Goal: Transaction & Acquisition: Book appointment/travel/reservation

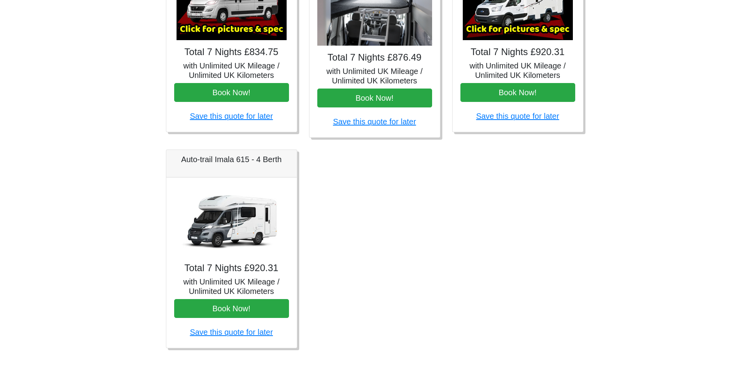
scroll to position [410, 0]
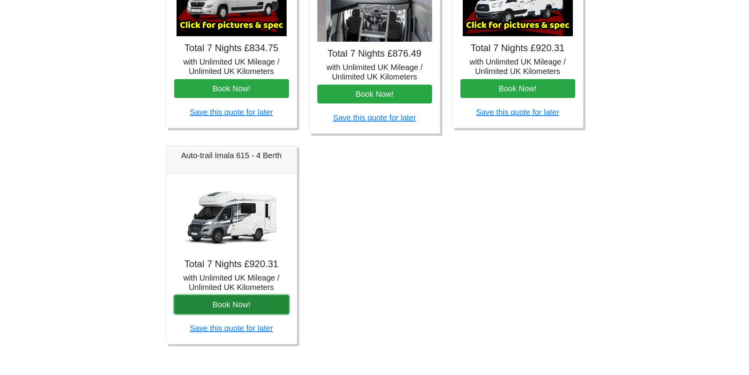
click at [244, 311] on button "Book Now!" at bounding box center [231, 304] width 115 height 19
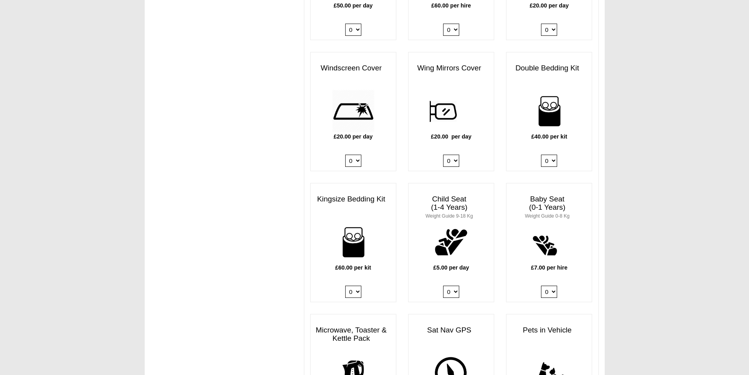
scroll to position [747, 0]
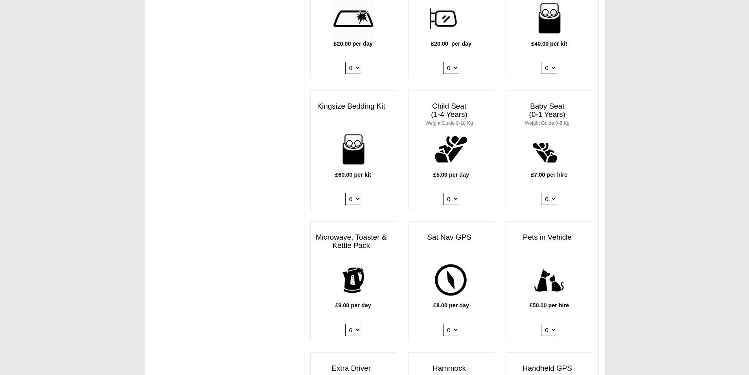
click at [552, 324] on select "0 1" at bounding box center [549, 330] width 16 height 12
select select "Pets in vehicle @ 50.00 GBP per hire"
click at [541, 324] on select "0 1" at bounding box center [549, 330] width 16 height 12
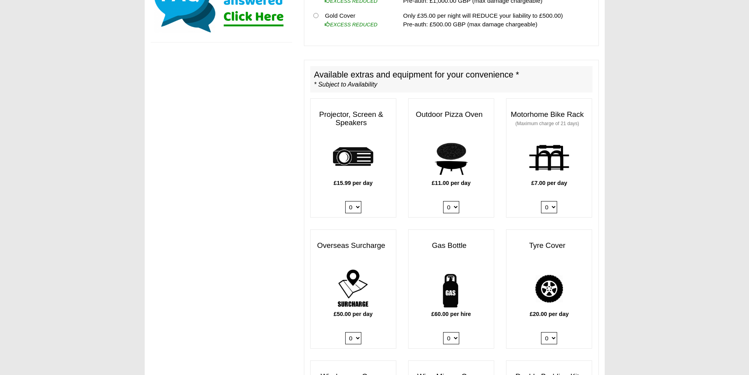
scroll to position [197, 0]
